Goal: Information Seeking & Learning: Learn about a topic

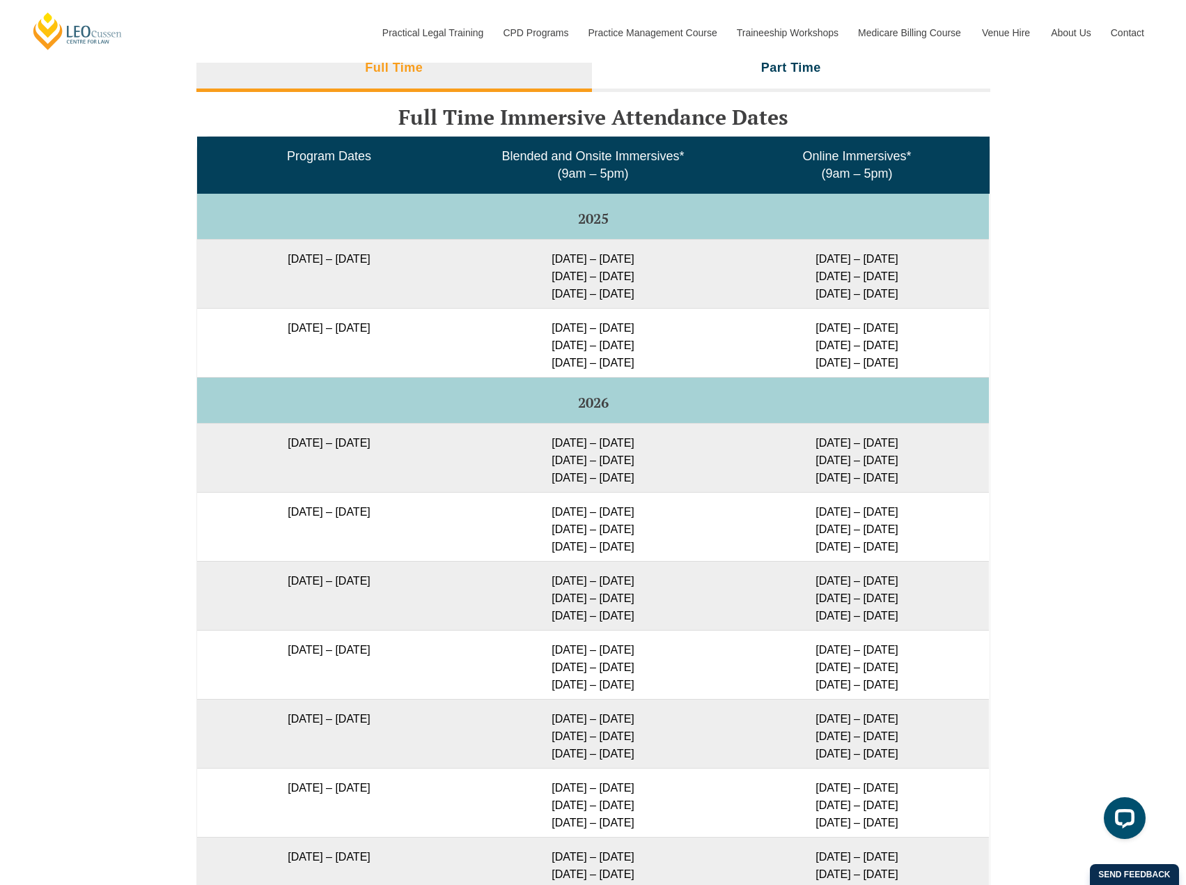
scroll to position [2235, 0]
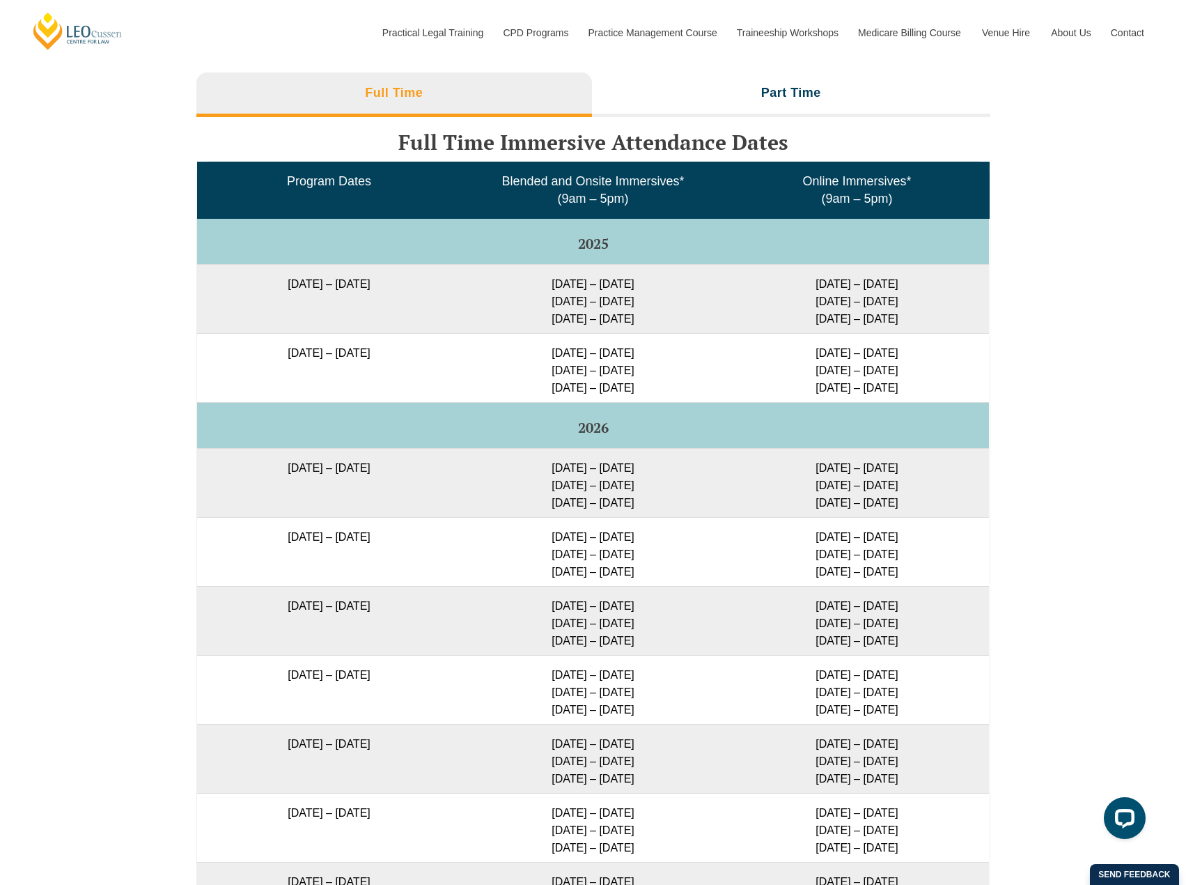
click at [1047, 413] on div "Full Time Part Time Full Time Immersive Attendance Dates Program Dates Blended …" at bounding box center [593, 543] width 1186 height 957
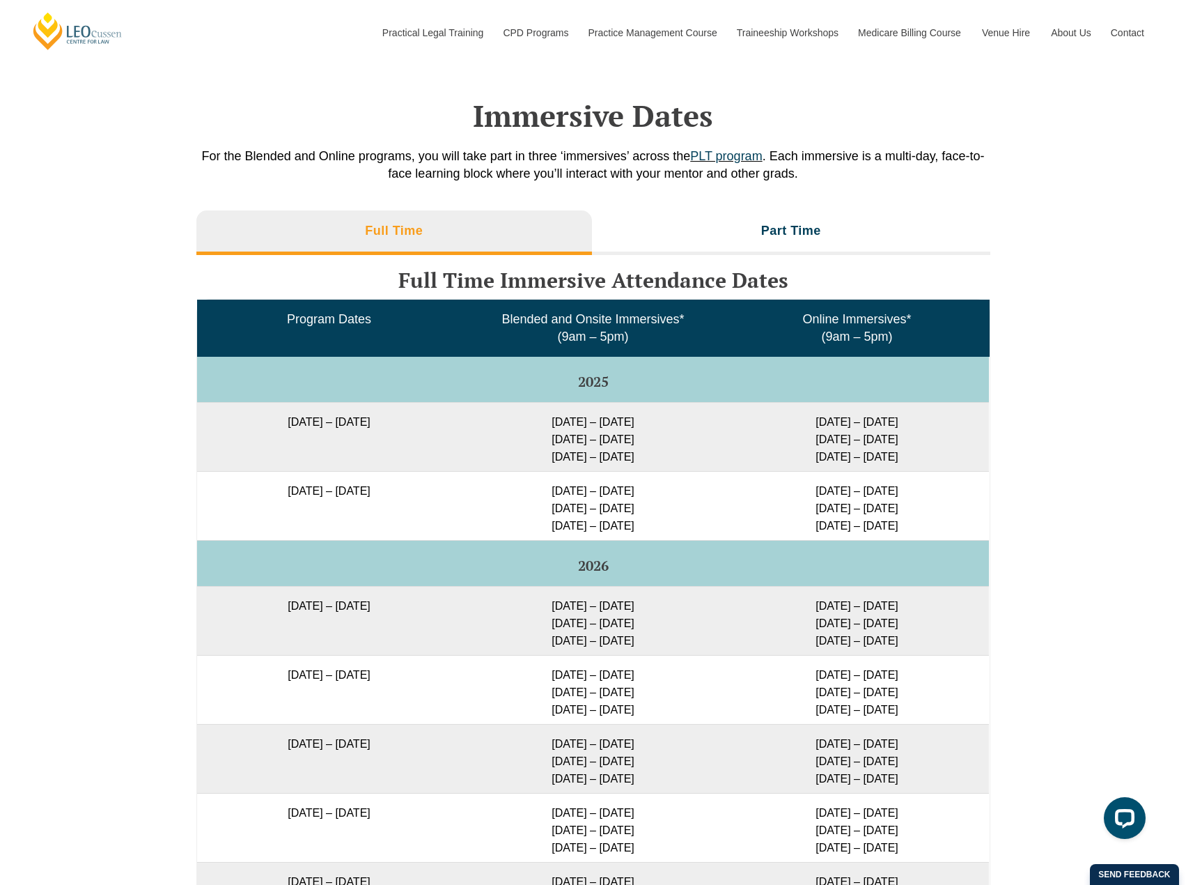
scroll to position [2096, 0]
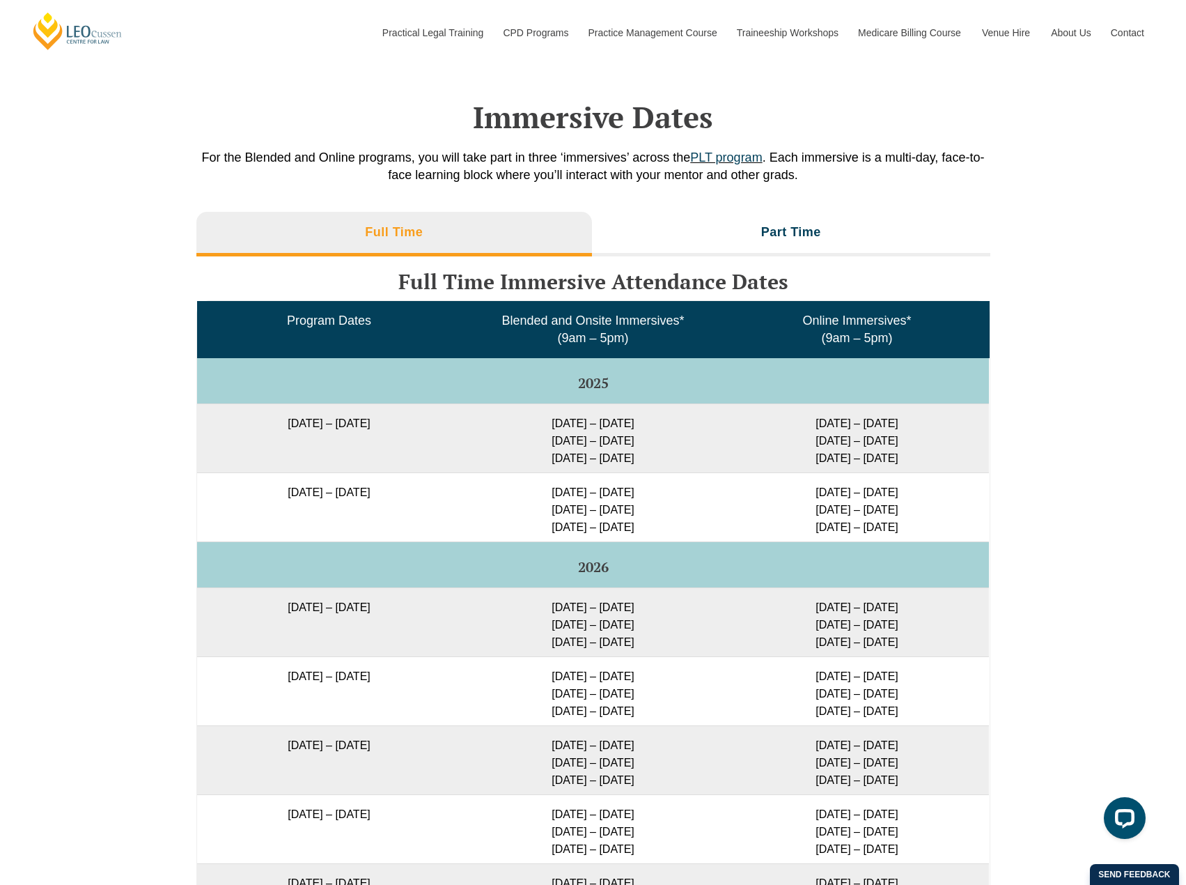
click at [1058, 389] on div "Full Time Part Time Full Time Immersive Attendance Dates Program Dates Blended …" at bounding box center [593, 683] width 1186 height 957
click at [1051, 435] on div "Full Time Part Time Full Time Immersive Attendance Dates Program Dates Blended …" at bounding box center [593, 683] width 1186 height 957
click at [1055, 435] on div "Full Time Part Time Full Time Immersive Attendance Dates Program Dates Blended …" at bounding box center [593, 683] width 1186 height 957
click at [1098, 291] on div "Full Time Part Time Full Time Immersive Attendance Dates Program Dates Blended …" at bounding box center [593, 683] width 1186 height 957
click at [1104, 419] on div "Full Time Part Time Full Time Immersive Attendance Dates Program Dates Blended …" at bounding box center [593, 683] width 1186 height 957
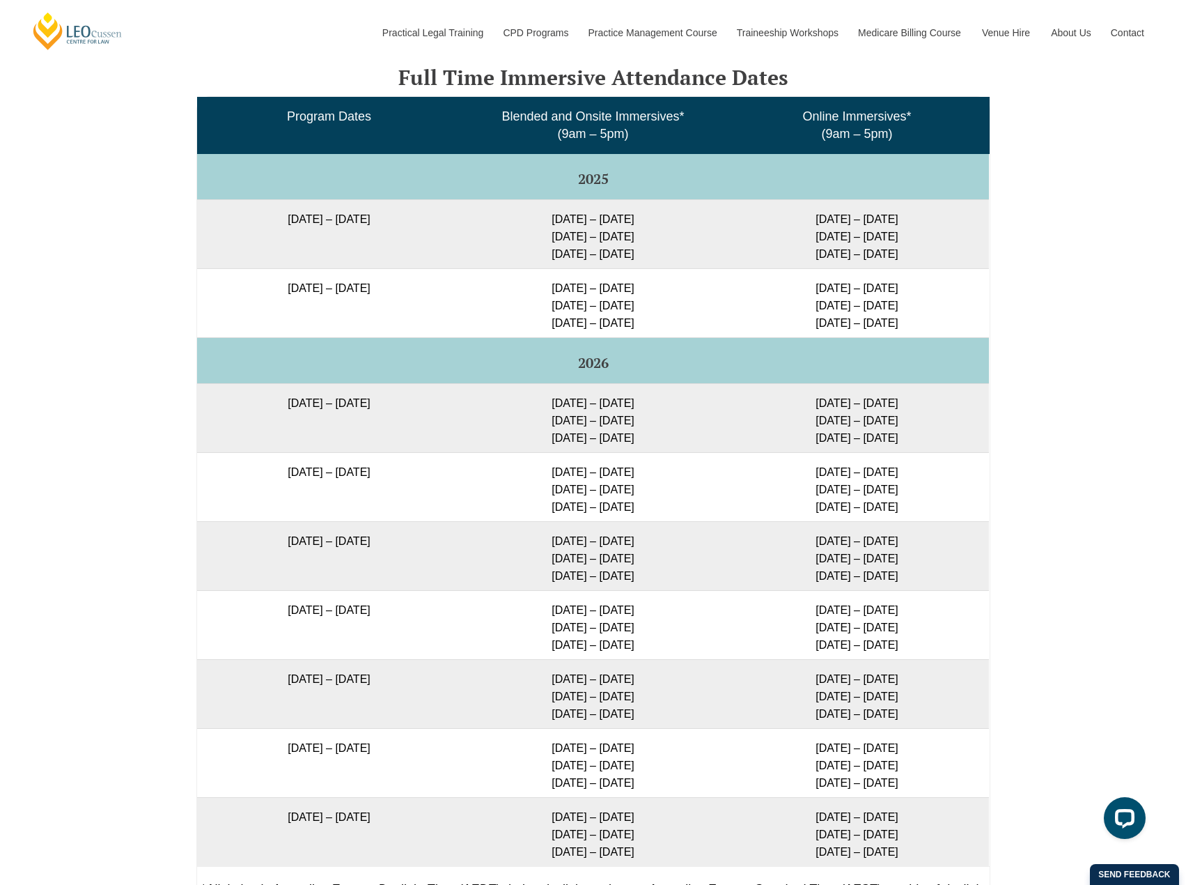
scroll to position [2305, 0]
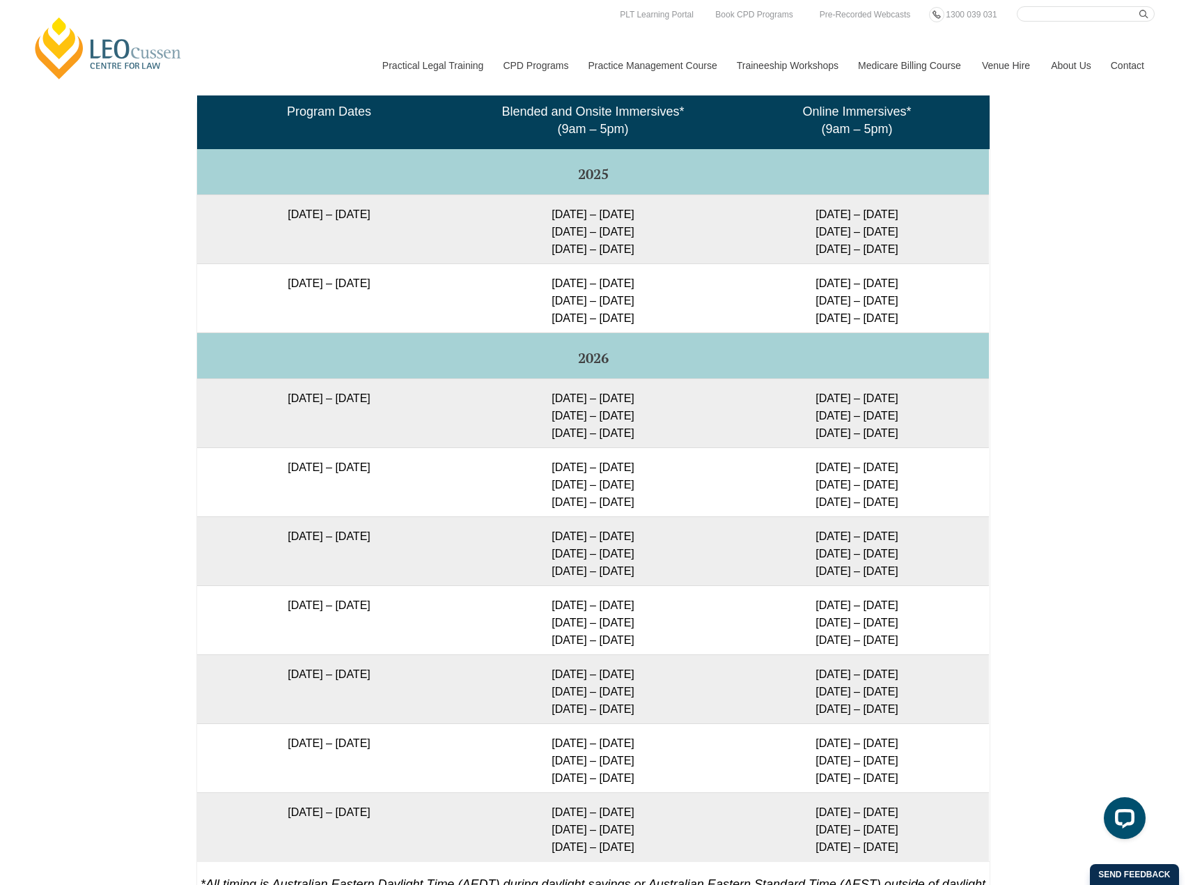
click at [617, 234] on td "29 Sep – 2 Oct 2025 9 – 11 Dec 2025 10 – 12 Feb 2026" at bounding box center [593, 228] width 264 height 69
click at [1061, 242] on div "Full Time Part Time Full Time Immersive Attendance Dates Program Dates Blended …" at bounding box center [593, 474] width 1186 height 957
click at [1101, 242] on div "Full Time Part Time Full Time Immersive Attendance Dates Program Dates Blended …" at bounding box center [593, 474] width 1186 height 957
click at [1073, 297] on div "Full Time Part Time Full Time Immersive Attendance Dates Program Dates Blended …" at bounding box center [593, 474] width 1186 height 957
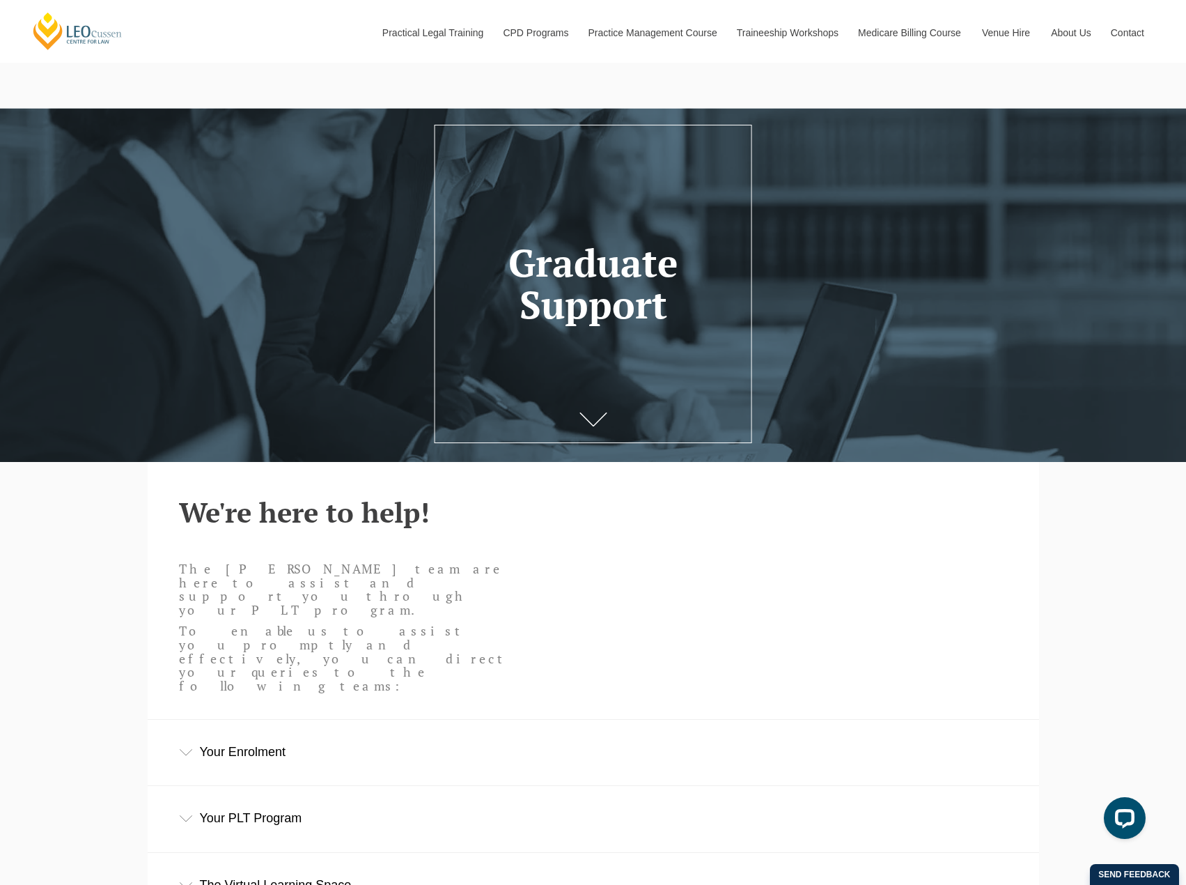
scroll to position [566, 0]
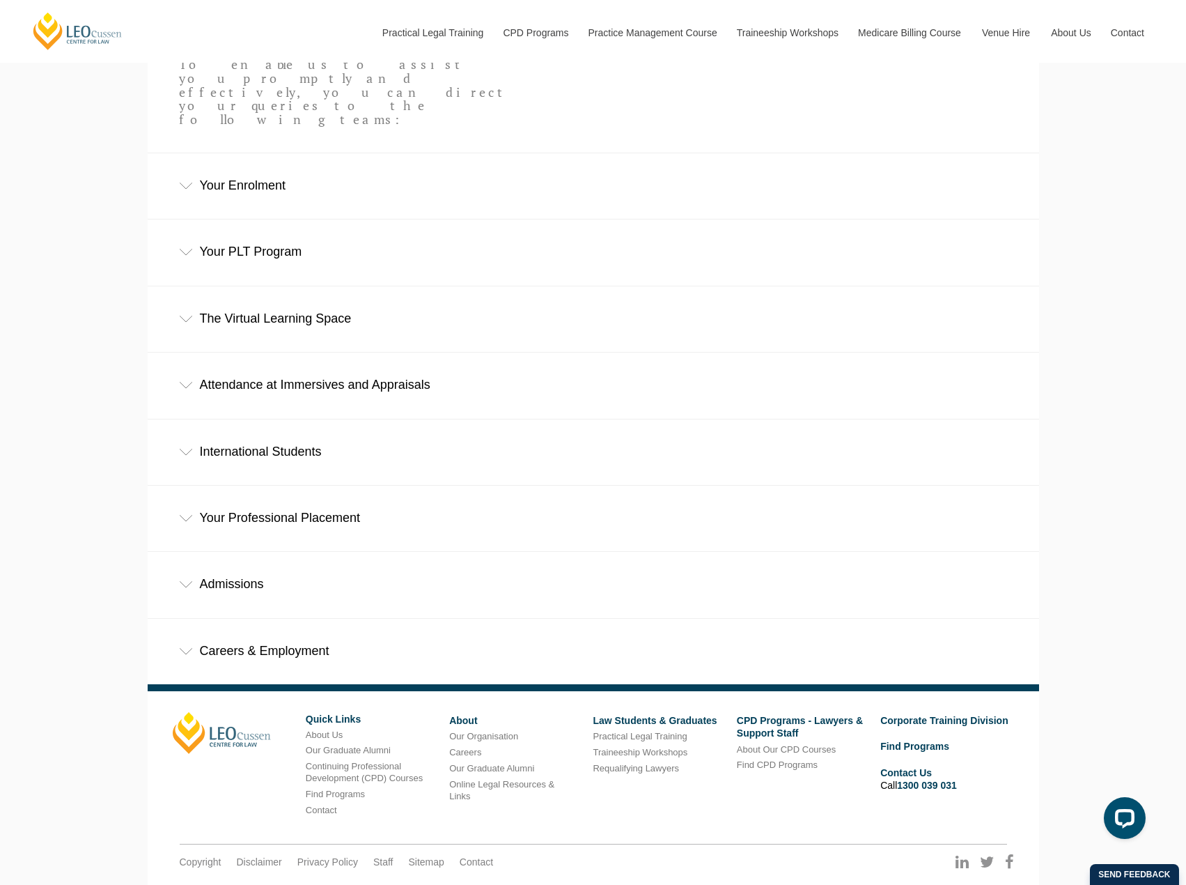
click at [251, 619] on div "Careers & Employment" at bounding box center [594, 651] width 892 height 65
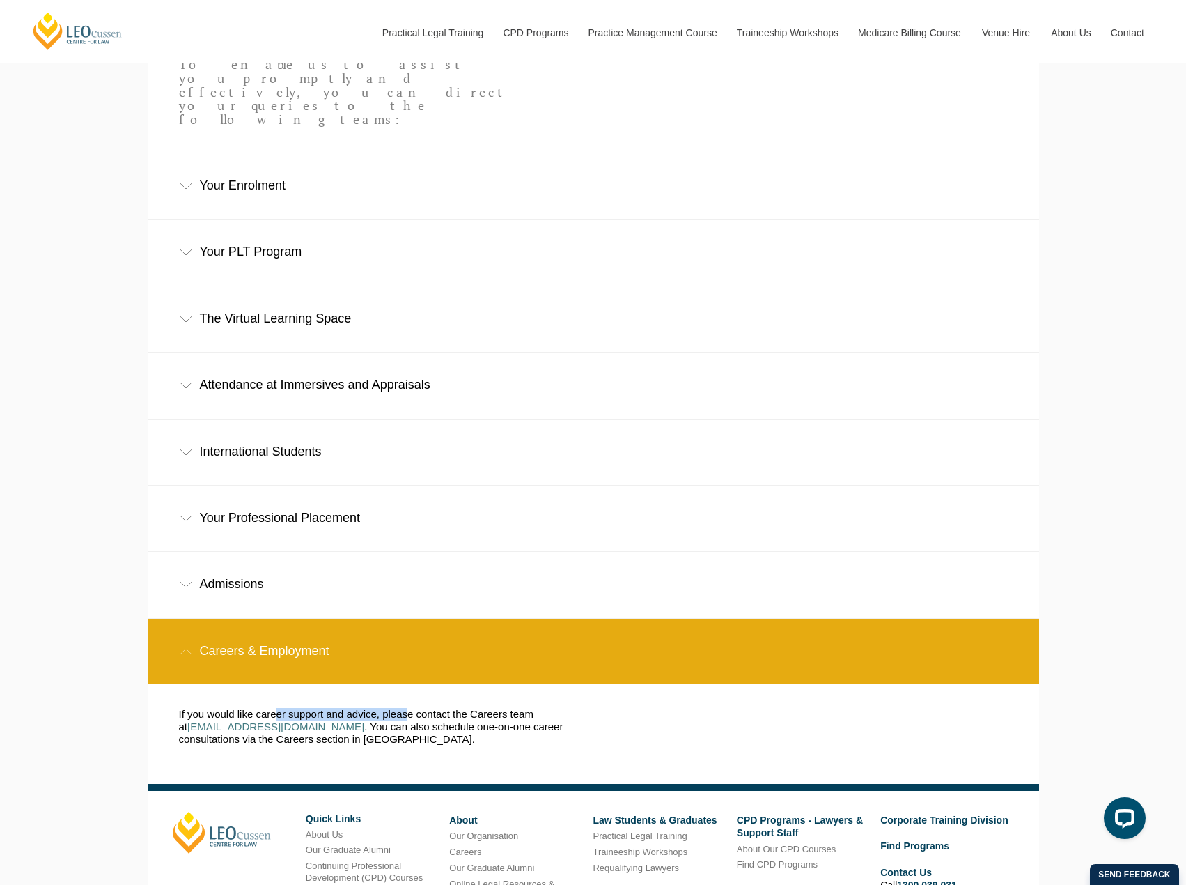
drag, startPoint x: 280, startPoint y: 643, endPoint x: 440, endPoint y: 648, distance: 159.6
click at [435, 708] on p "If you would like career support and advice, please contact the Careers team at…" at bounding box center [376, 727] width 394 height 38
click at [444, 708] on p "If you would like career support and advice, please contact the Careers team at…" at bounding box center [376, 727] width 394 height 38
drag, startPoint x: 512, startPoint y: 653, endPoint x: 531, endPoint y: 653, distance: 18.8
click at [531, 708] on p "If you would like career support and advice, please contact the Careers team at…" at bounding box center [376, 727] width 394 height 38
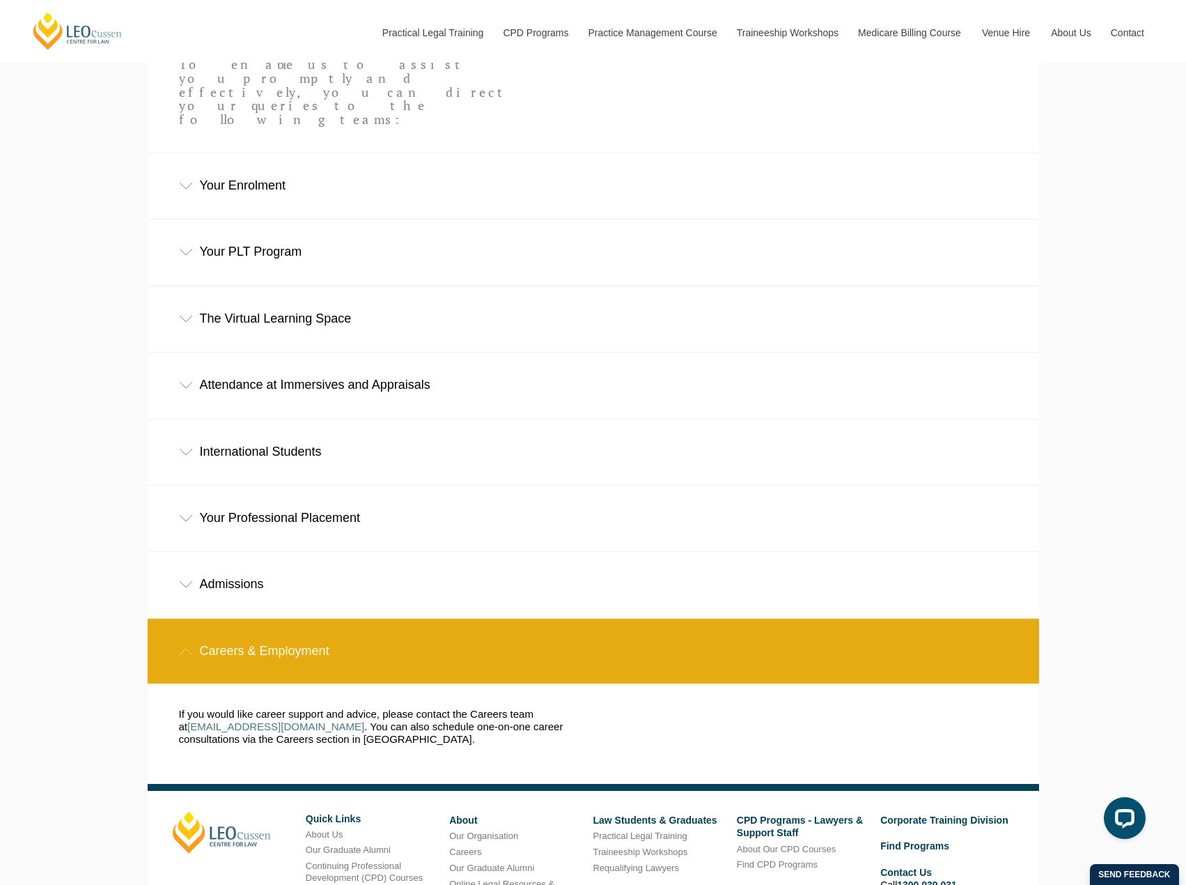
click at [405, 708] on p "If you would like career support and advice, please contact the Careers team at…" at bounding box center [376, 727] width 394 height 38
drag, startPoint x: 362, startPoint y: 660, endPoint x: 375, endPoint y: 674, distance: 18.7
click at [375, 708] on p "If you would like career support and advice, please contact the Careers team at…" at bounding box center [376, 727] width 394 height 38
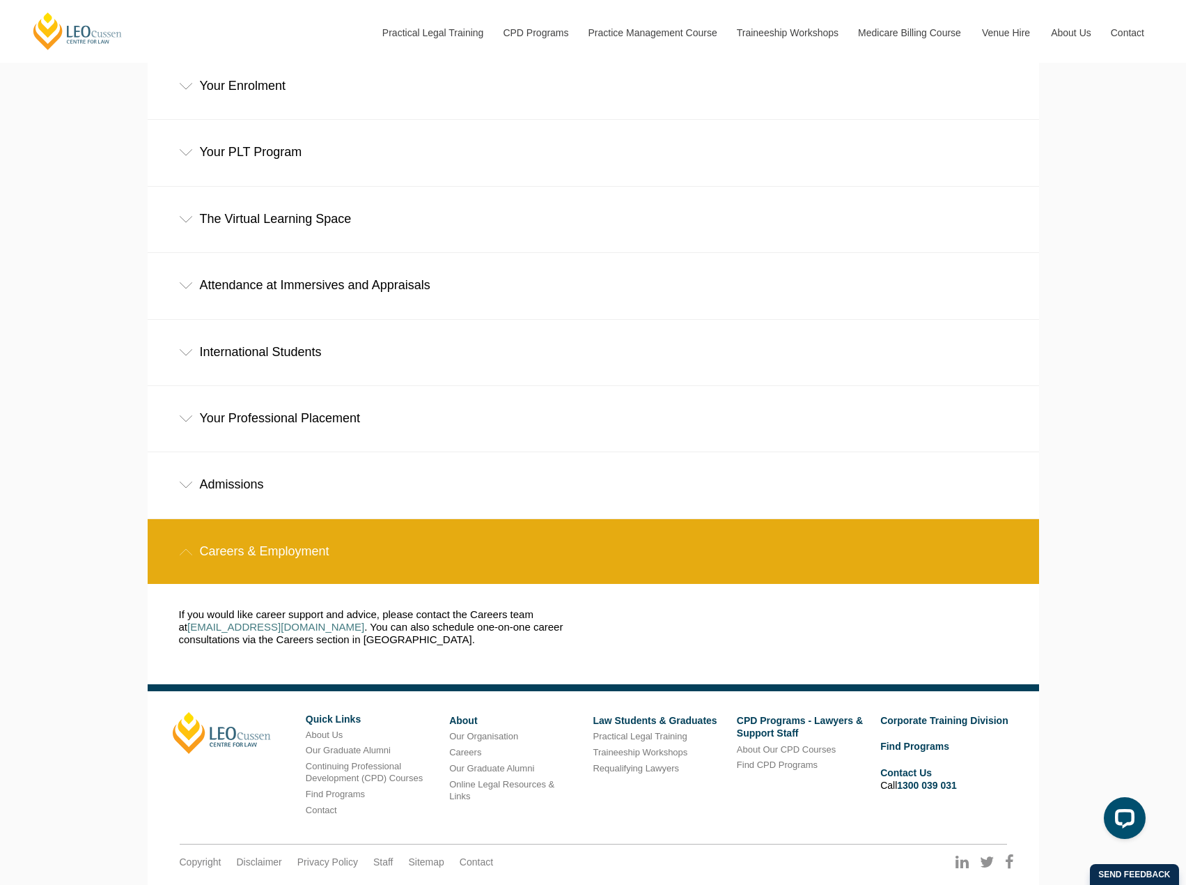
scroll to position [527, 0]
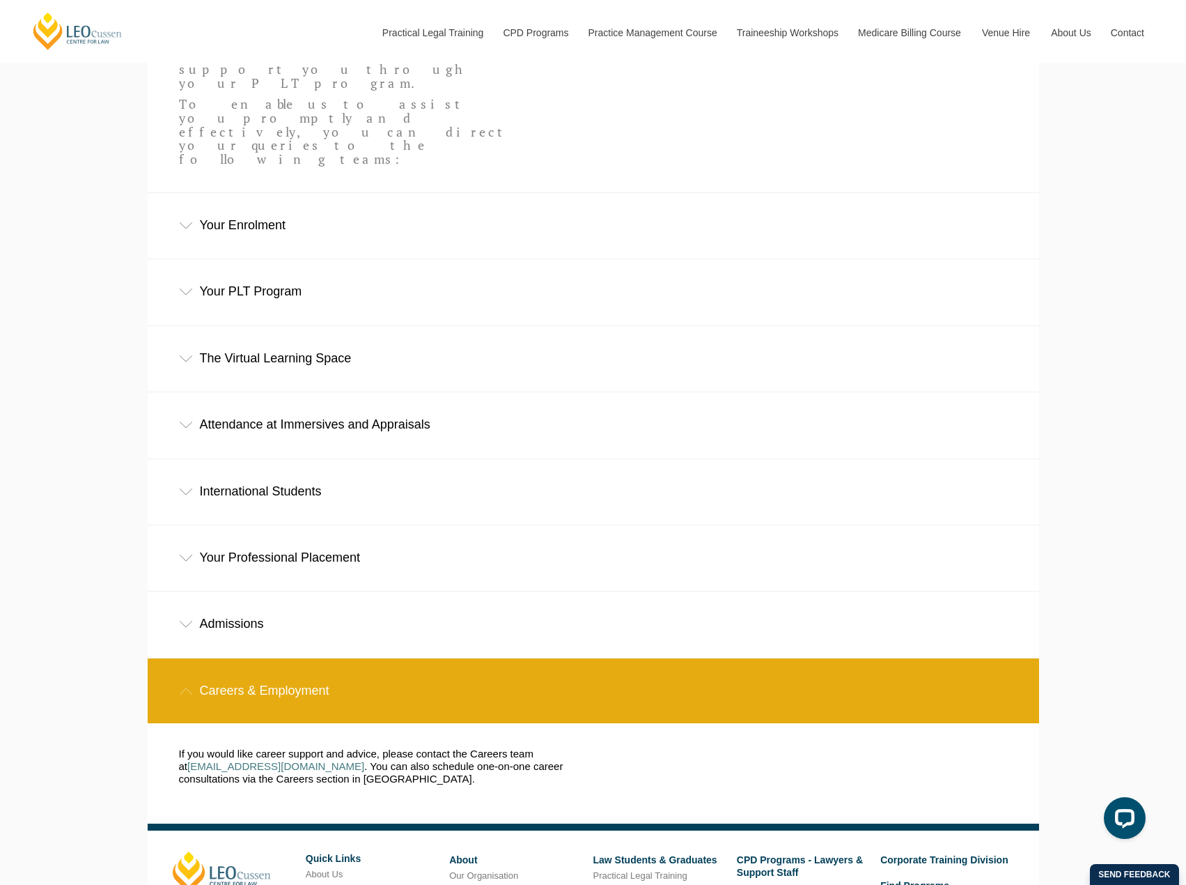
click at [87, 453] on div "Leo Cussen Centre for Law Search here Practical Legal Training Our Practical Le…" at bounding box center [593, 281] width 1186 height 1617
click at [375, 525] on div "Your Professional Placement" at bounding box center [594, 557] width 892 height 65
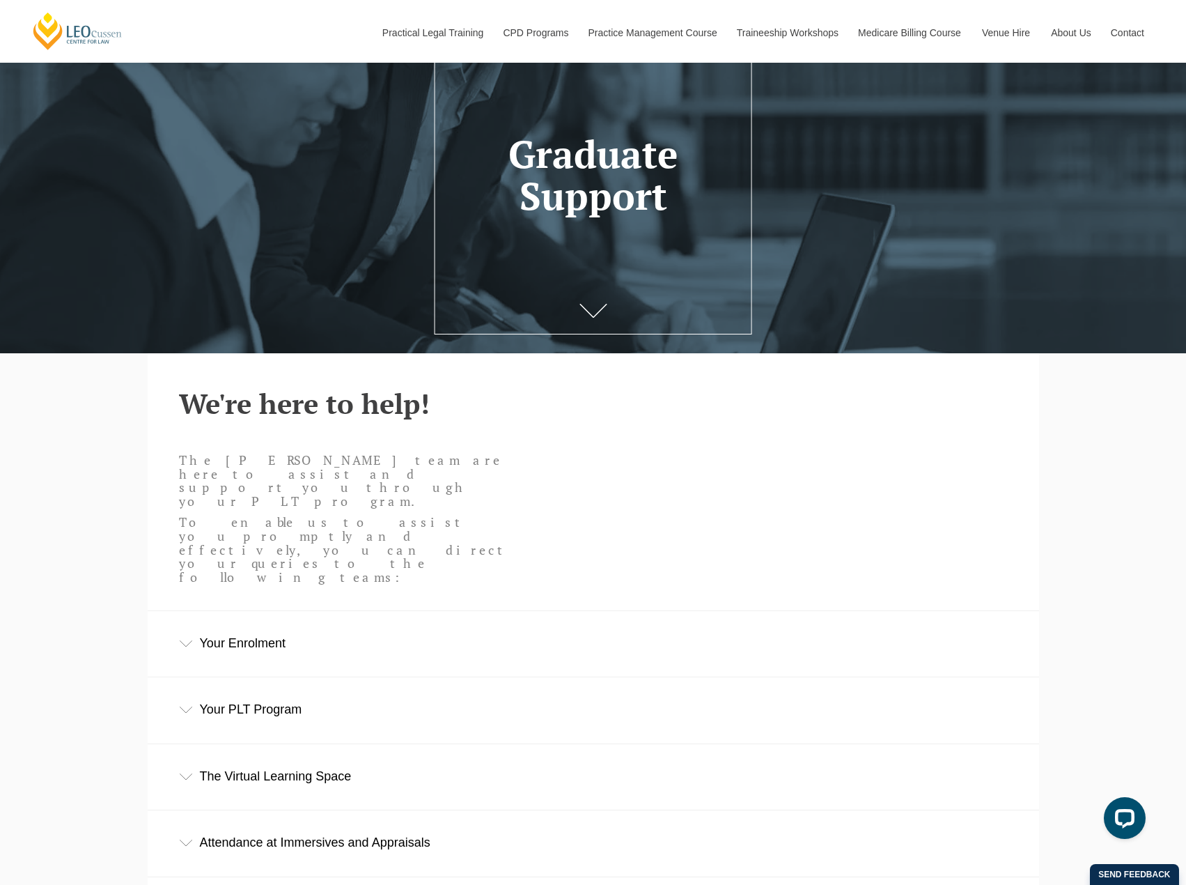
scroll to position [0, 0]
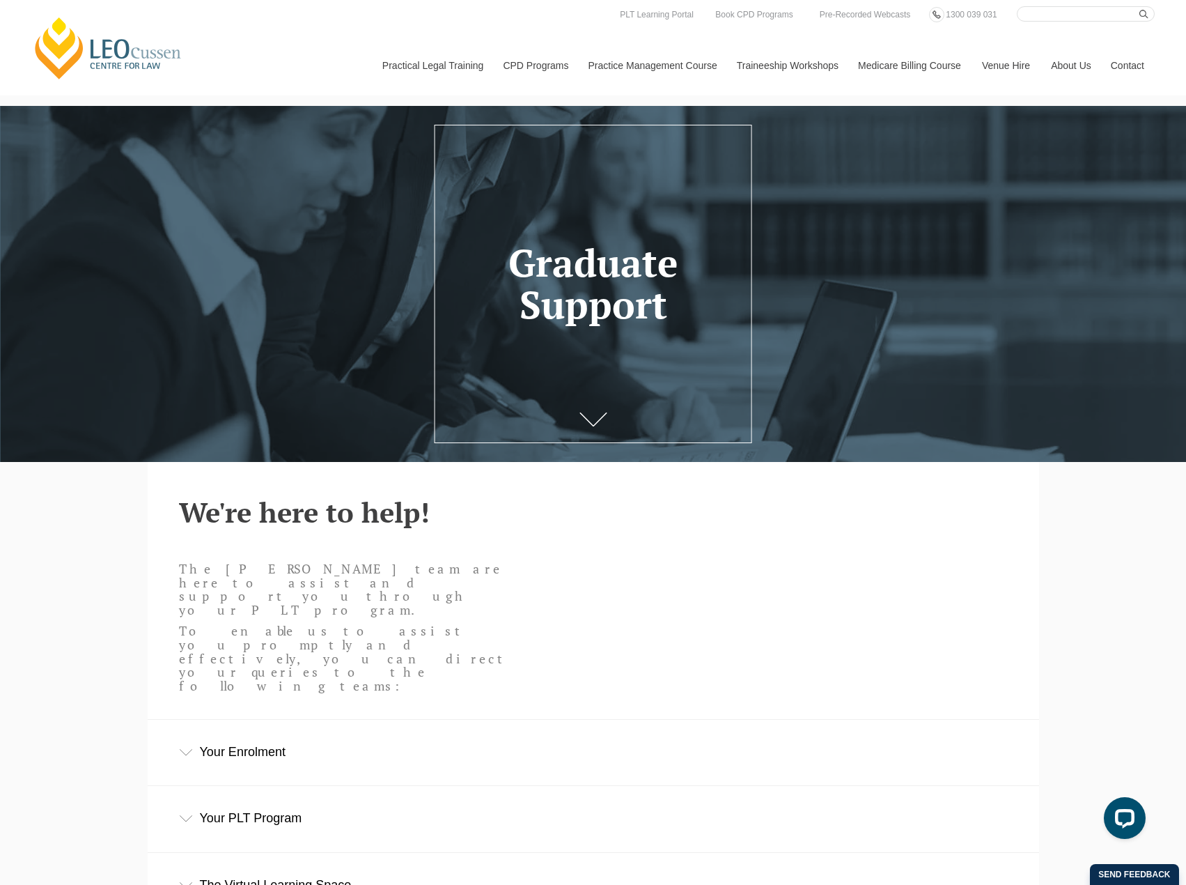
click at [1058, 509] on div "Leo Cussen Centre for Law Search here Practical Legal Training Our Practical Le…" at bounding box center [593, 852] width 1186 height 1704
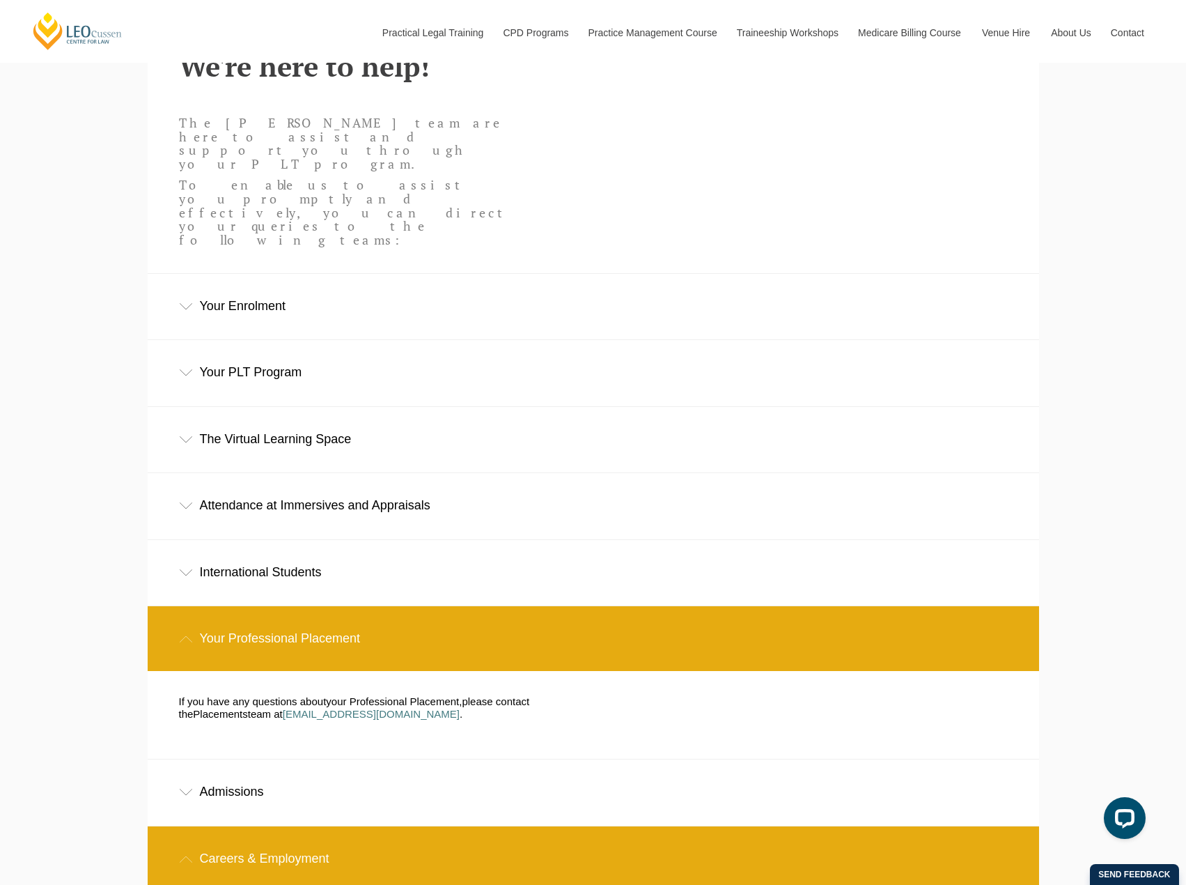
scroll to position [196, 0]
